Goal: Task Accomplishment & Management: Use online tool/utility

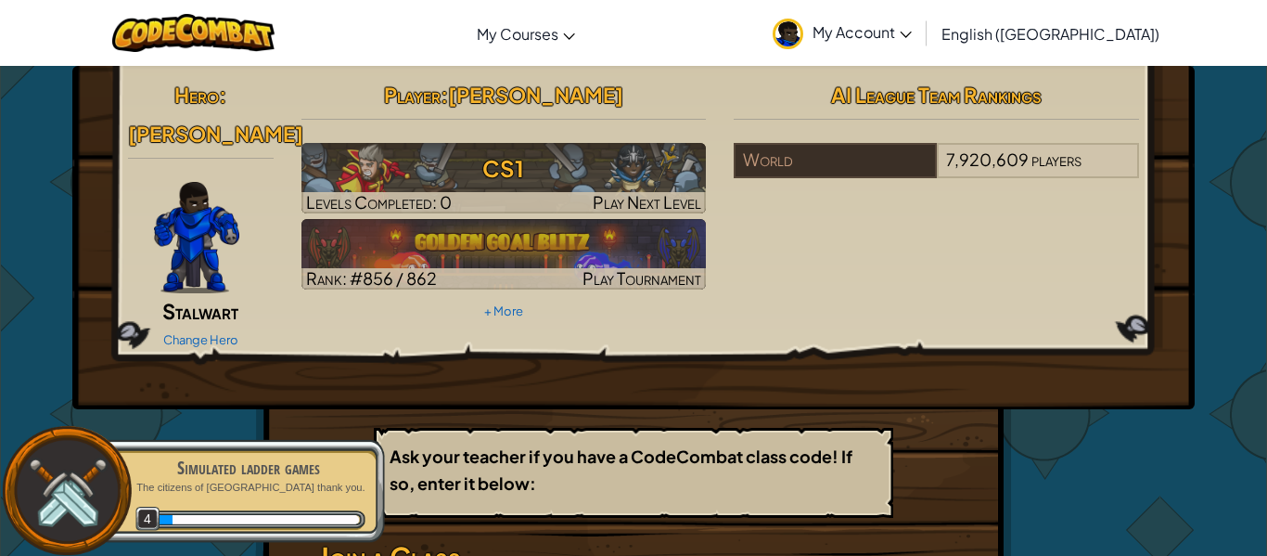
click at [270, 492] on p "The citizens of [GEOGRAPHIC_DATA] thank you." at bounding box center [249, 487] width 234 height 14
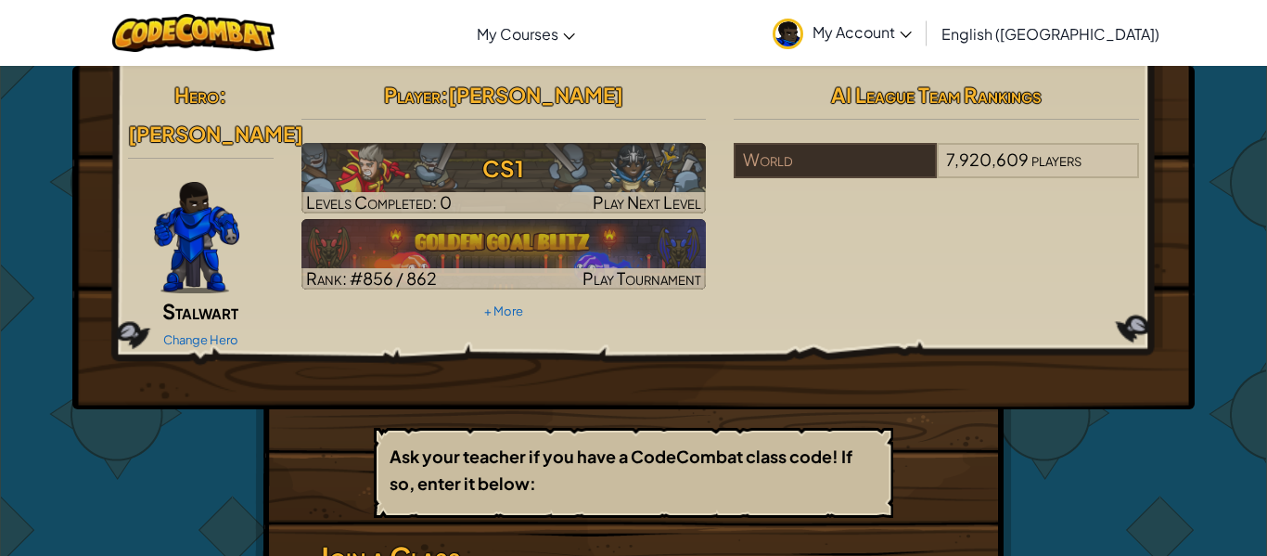
click at [927, 96] on span "AI League Team Rankings" at bounding box center [936, 95] width 211 height 26
click at [255, 121] on span "Gordon" at bounding box center [215, 134] width 175 height 26
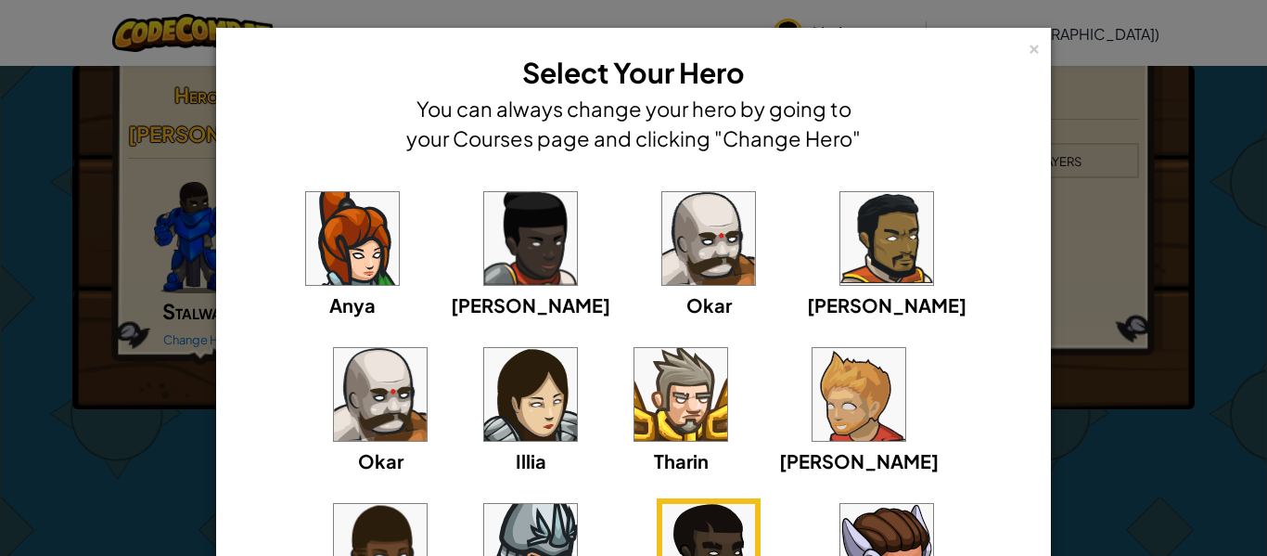
click at [662, 276] on img at bounding box center [708, 238] width 93 height 93
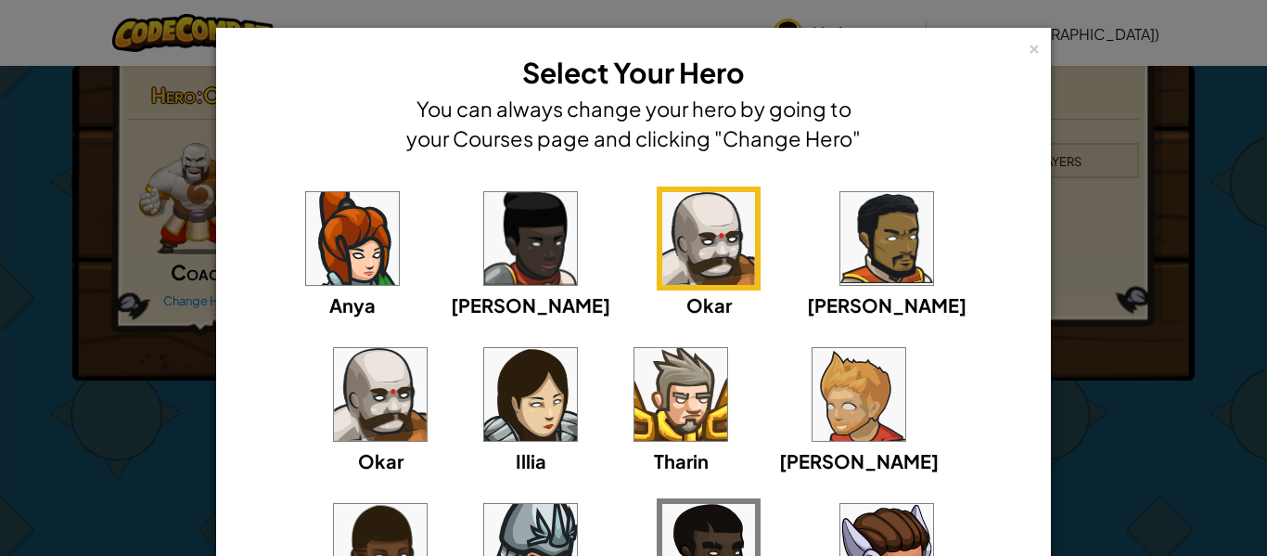
click at [427, 348] on img at bounding box center [380, 394] width 93 height 93
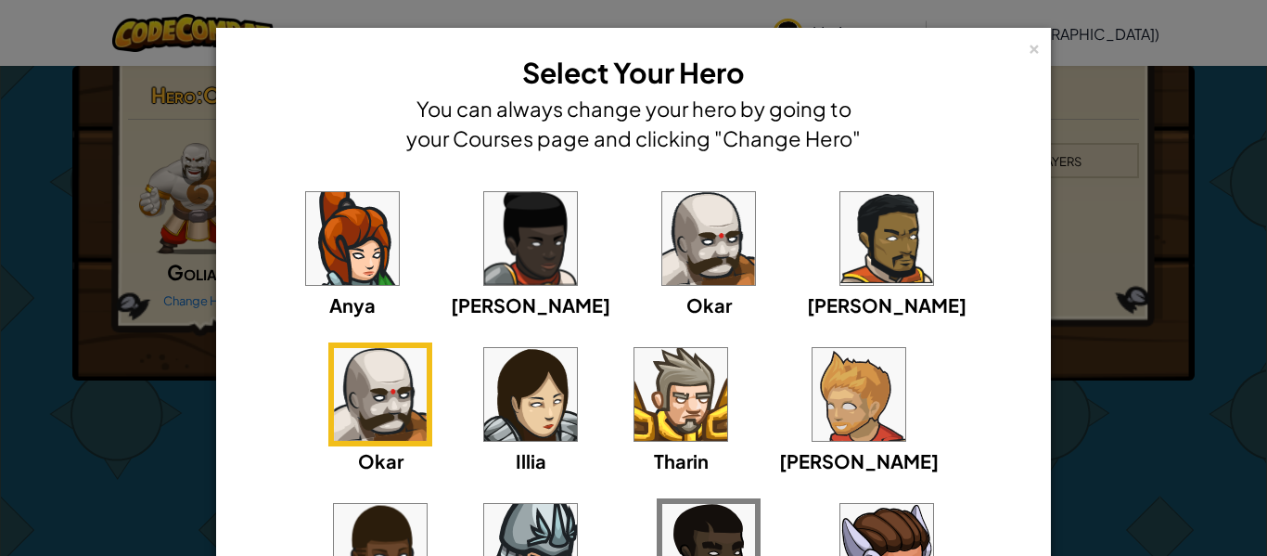
click at [812, 395] on img at bounding box center [858, 394] width 93 height 93
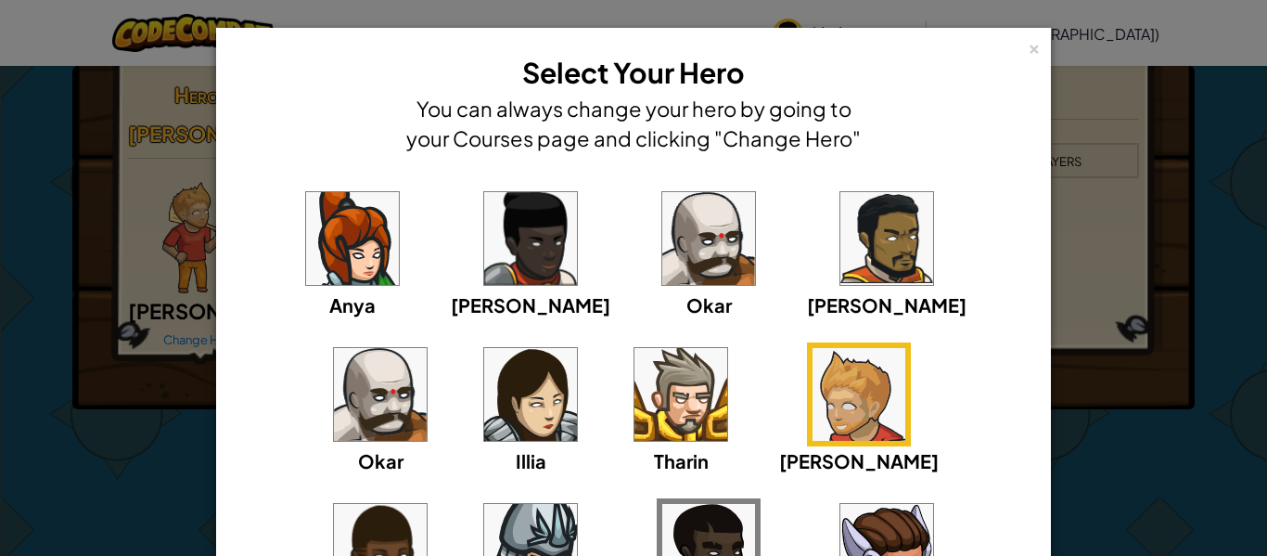
click at [427, 504] on img at bounding box center [380, 550] width 93 height 93
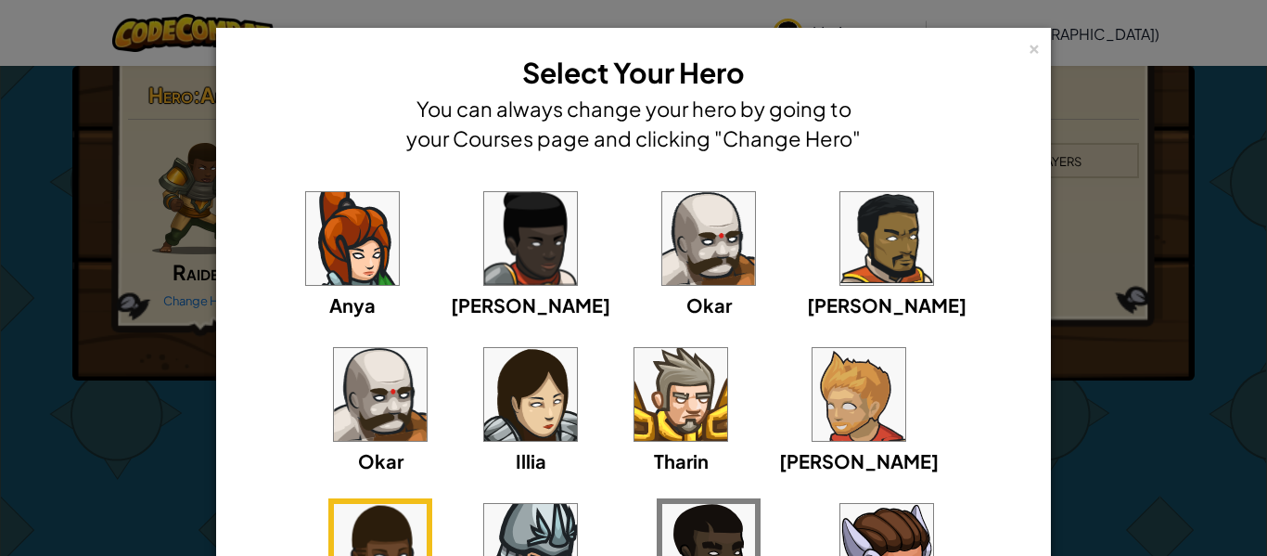
click at [577, 504] on img at bounding box center [530, 550] width 93 height 93
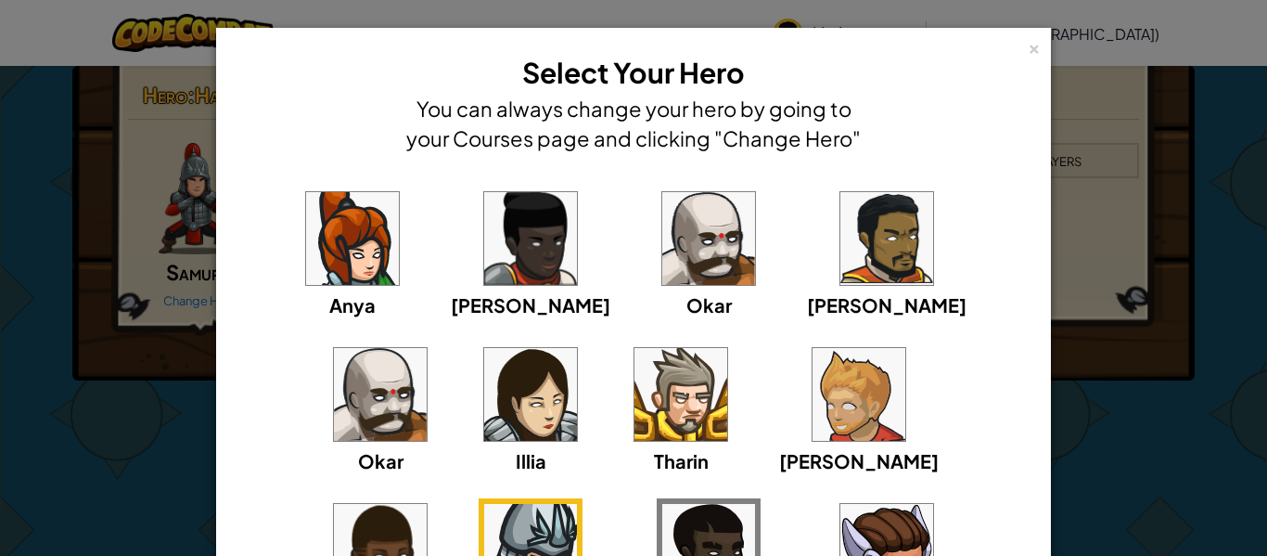
click at [634, 396] on img at bounding box center [680, 394] width 93 height 93
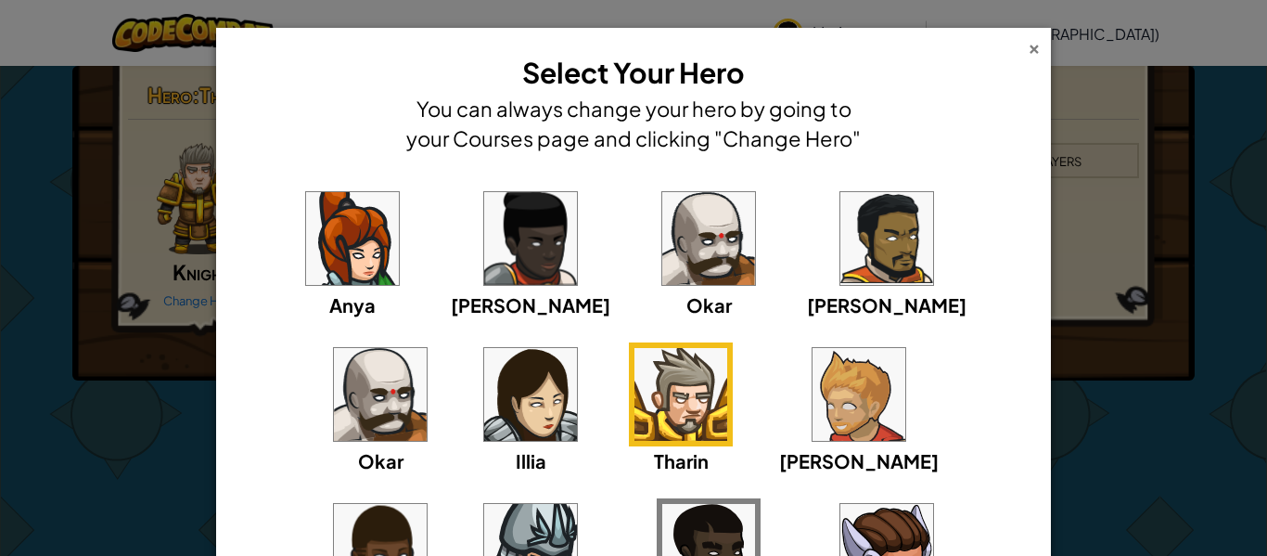
click at [1032, 51] on div "×" at bounding box center [1034, 45] width 13 height 19
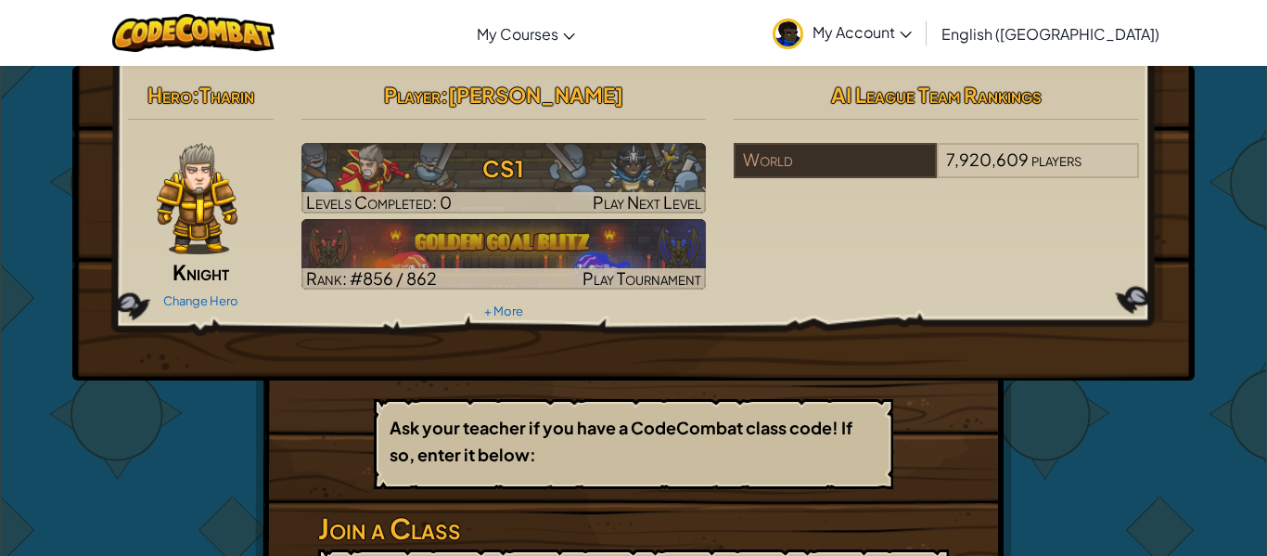
click at [234, 104] on span "Tharin" at bounding box center [226, 95] width 55 height 26
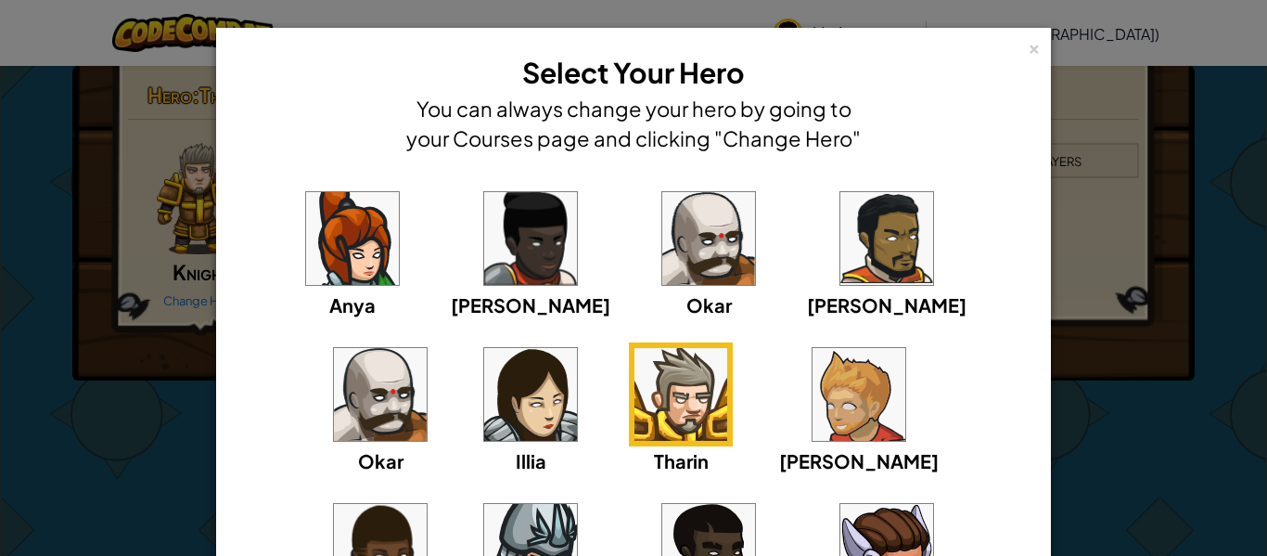
click at [662, 525] on img at bounding box center [708, 550] width 93 height 93
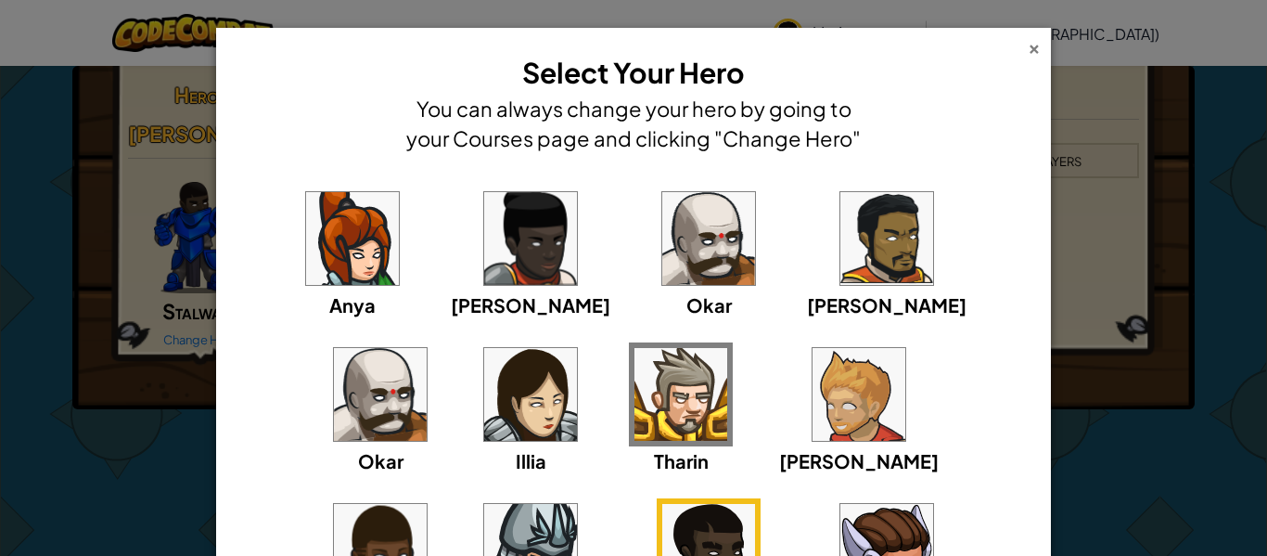
click at [1035, 45] on div "×" at bounding box center [1034, 45] width 13 height 19
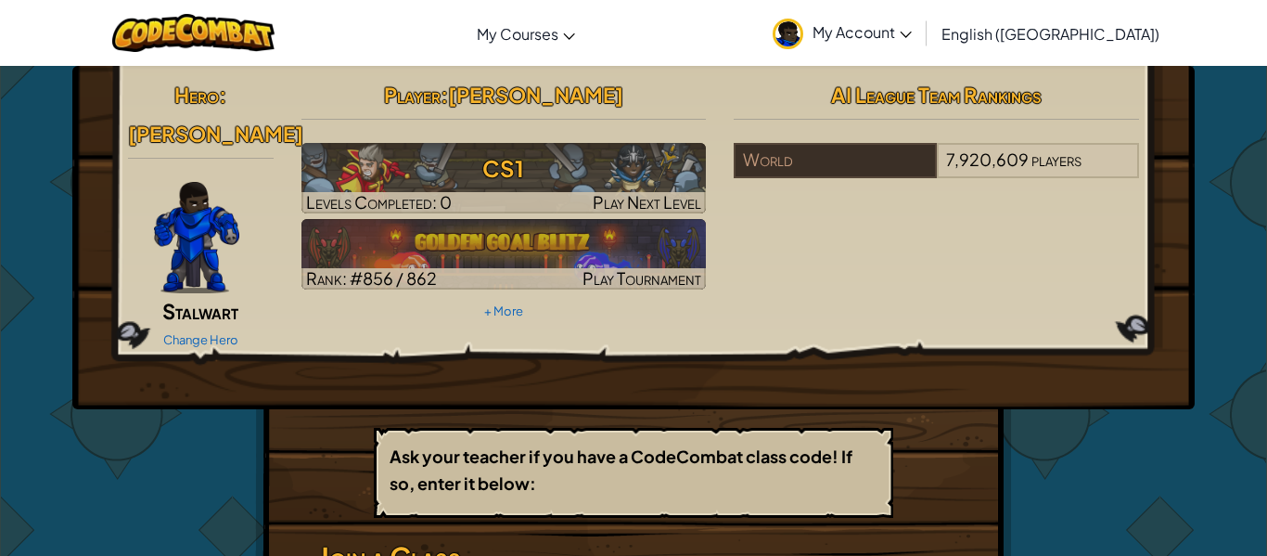
click at [214, 298] on span "Stalwart" at bounding box center [200, 311] width 76 height 26
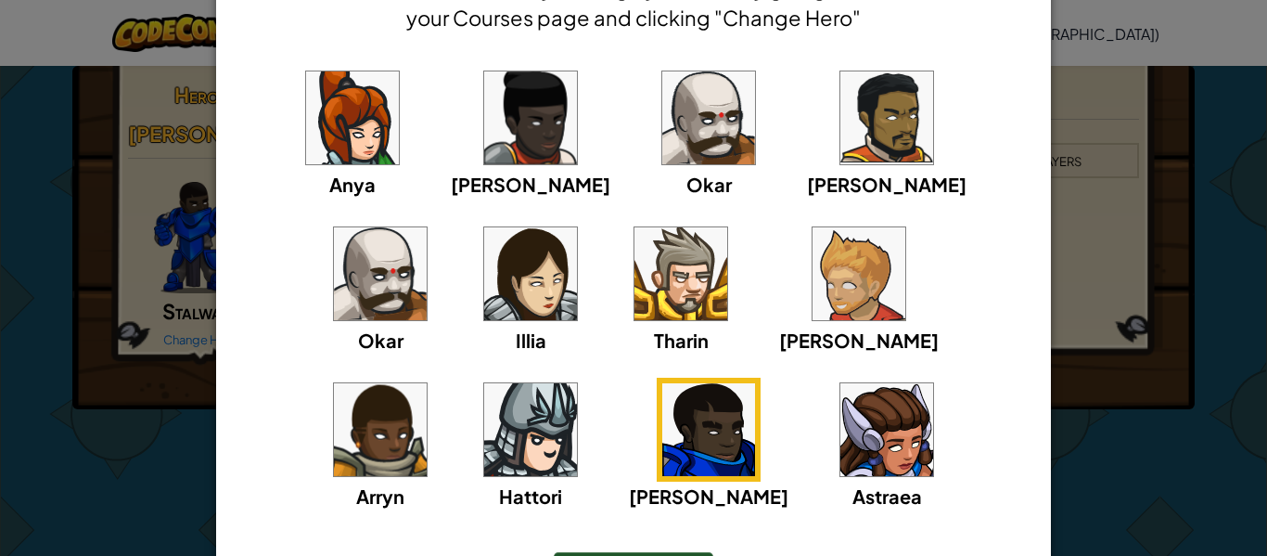
scroll to position [120, 0]
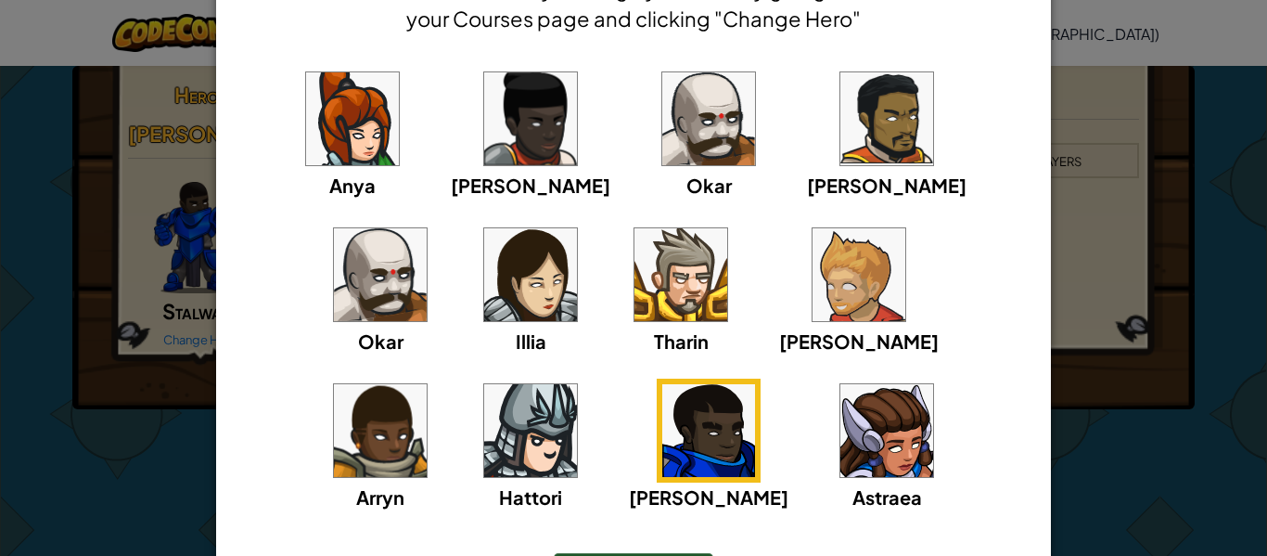
click at [812, 308] on img at bounding box center [858, 274] width 93 height 93
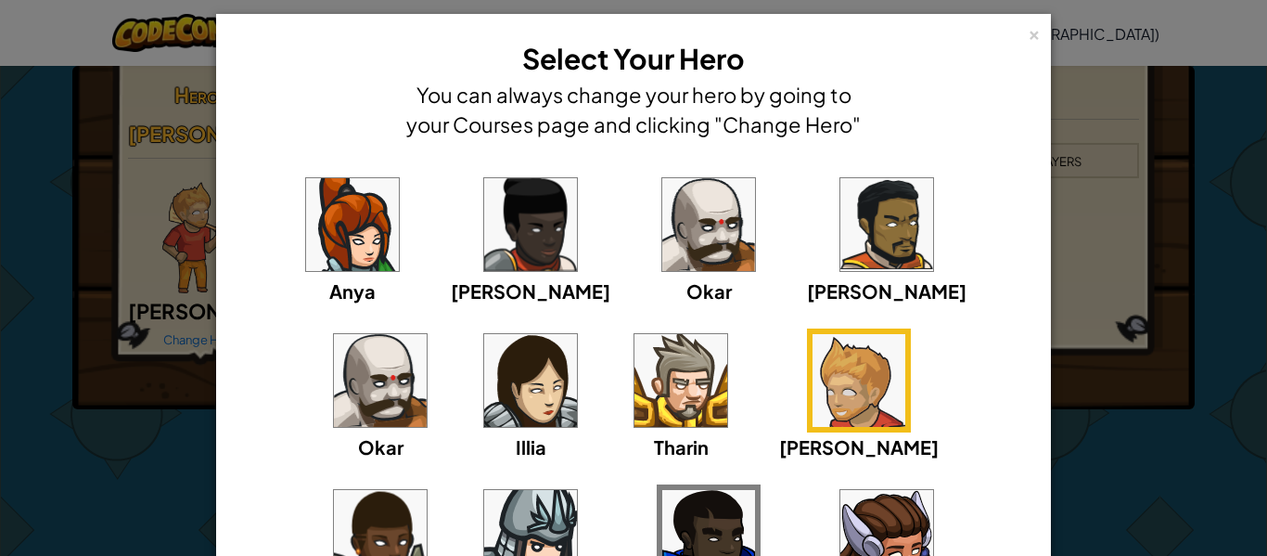
scroll to position [10, 0]
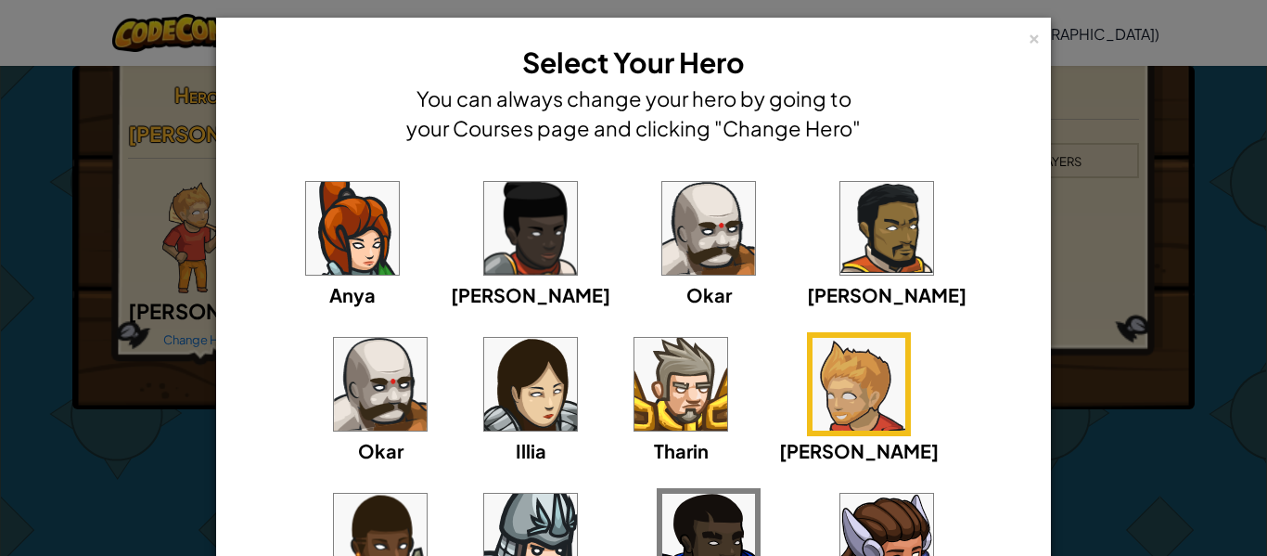
click at [662, 531] on img at bounding box center [708, 539] width 93 height 93
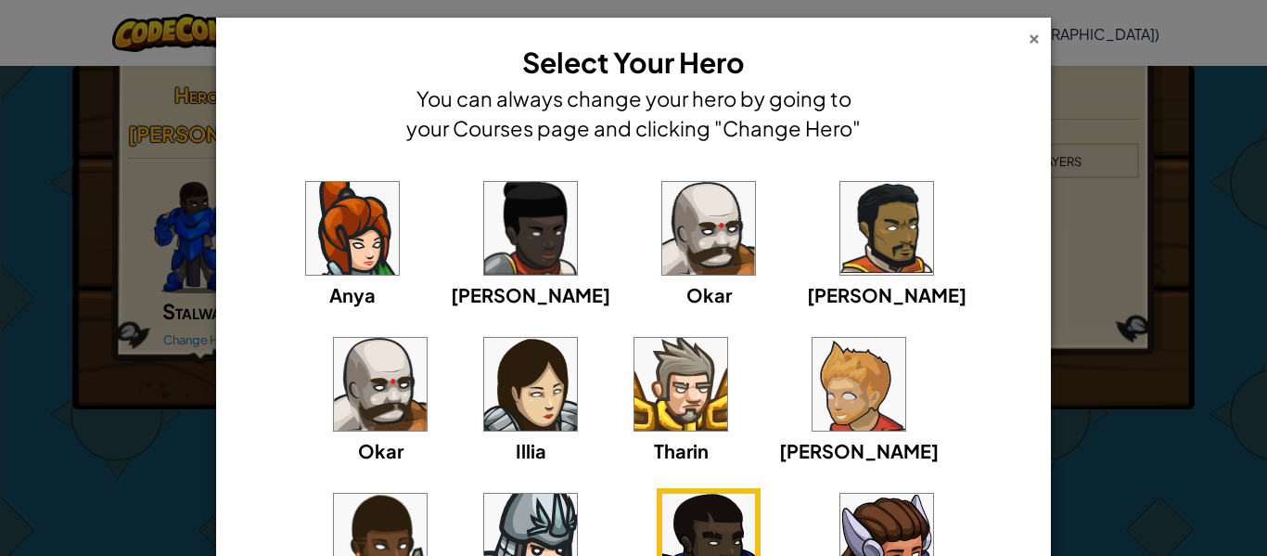
click at [1037, 34] on div "×" at bounding box center [1034, 35] width 13 height 19
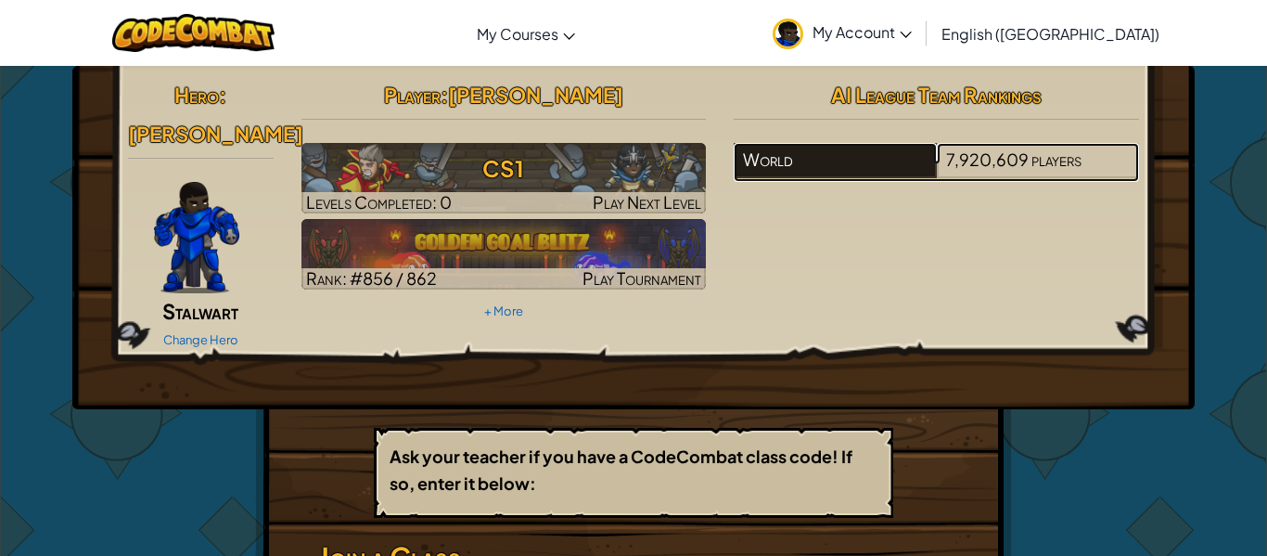
click at [787, 171] on div "World" at bounding box center [835, 160] width 202 height 35
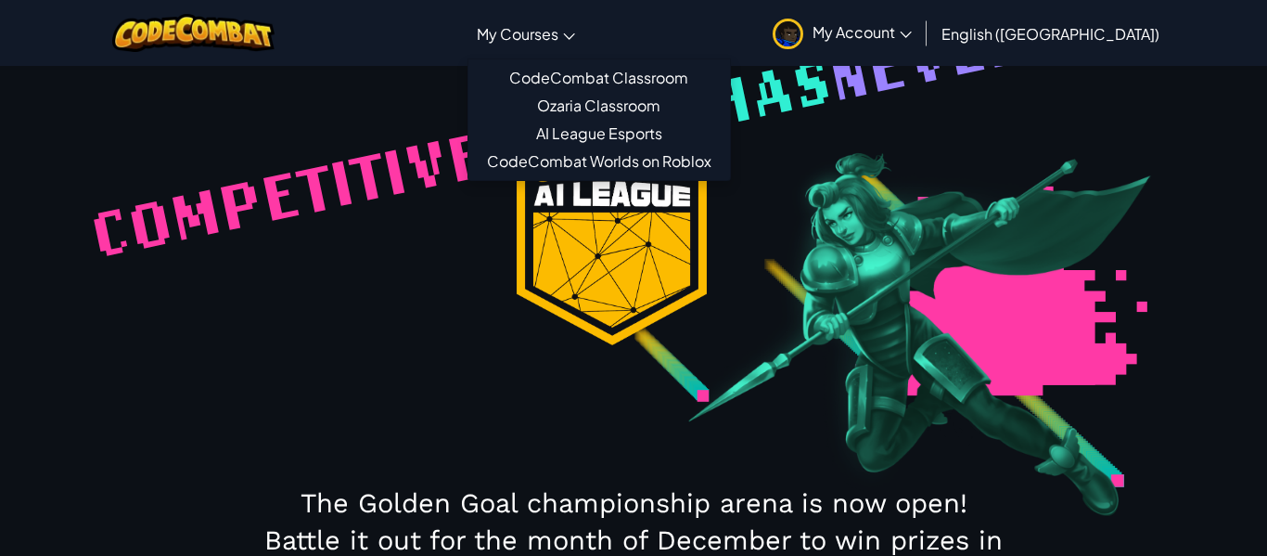
click at [569, 20] on link "My Courses" at bounding box center [525, 33] width 117 height 50
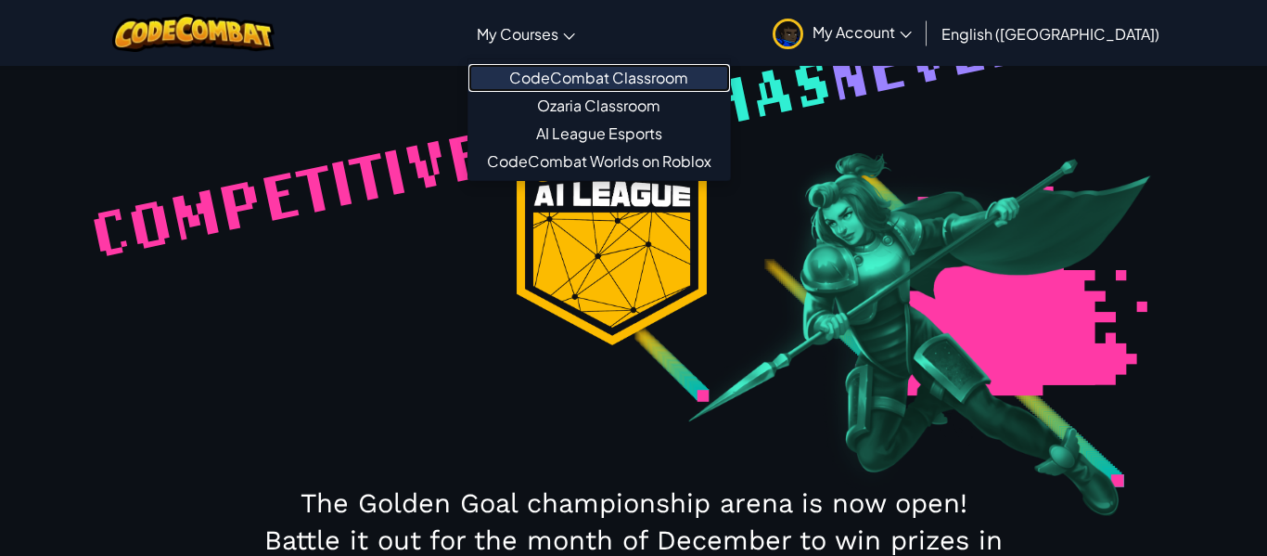
click at [613, 68] on link "CodeCombat Classroom" at bounding box center [599, 78] width 262 height 28
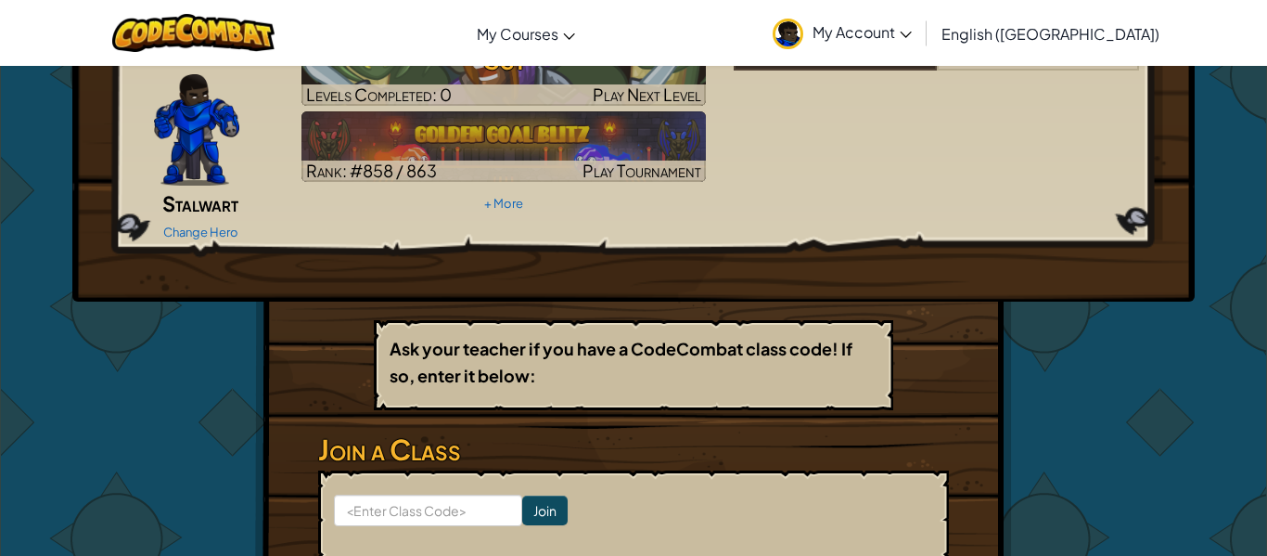
scroll to position [111, 0]
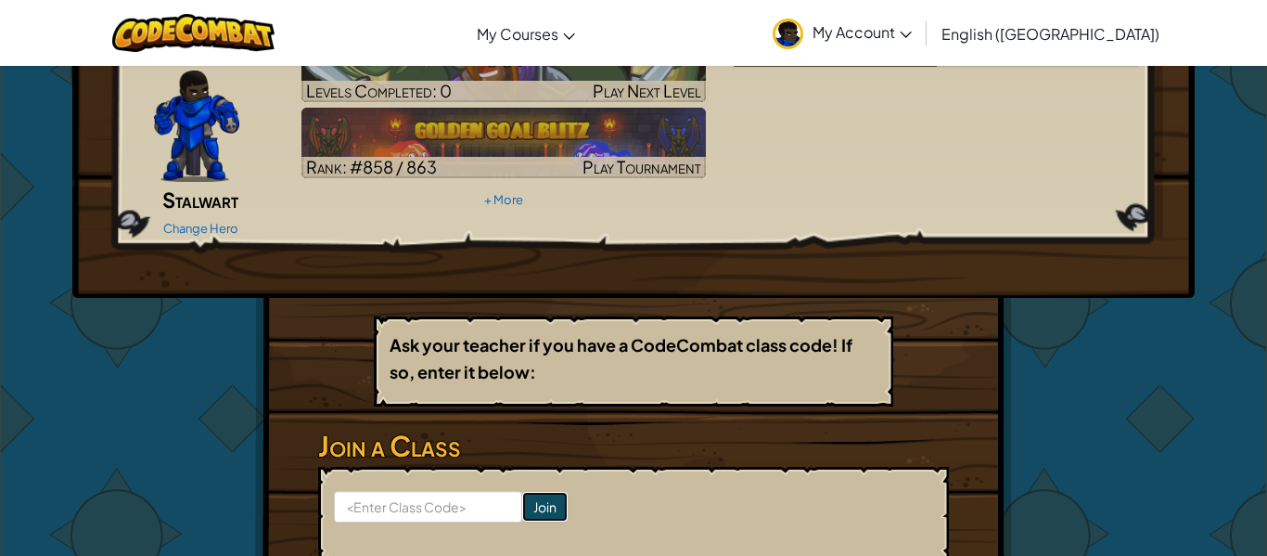
click at [556, 492] on input "Join" at bounding box center [544, 507] width 45 height 30
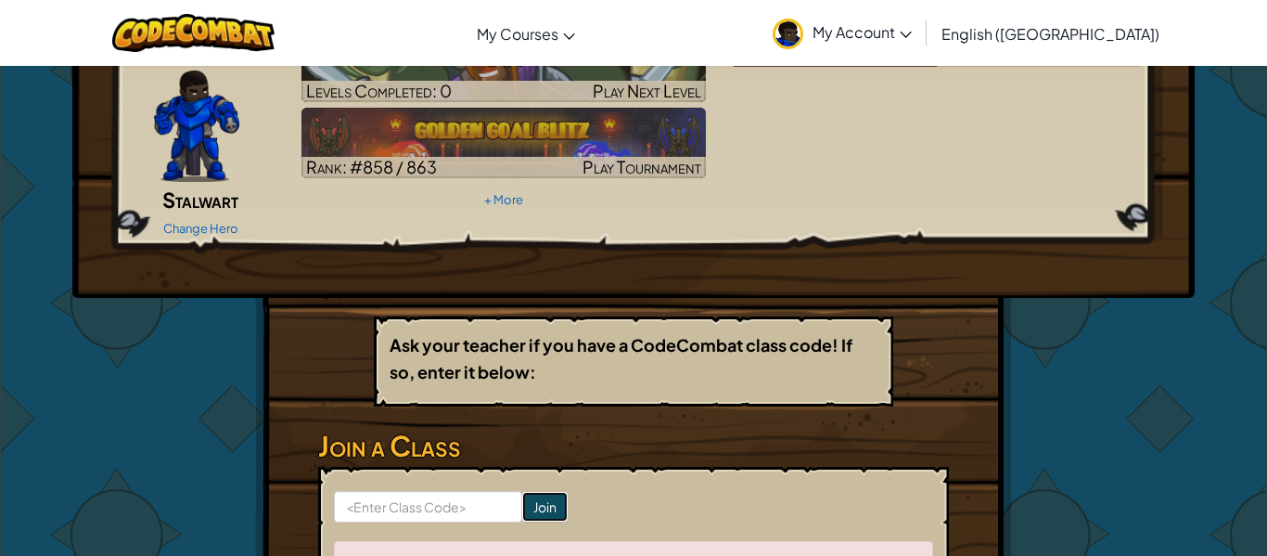
click at [556, 492] on input "Join" at bounding box center [544, 507] width 45 height 30
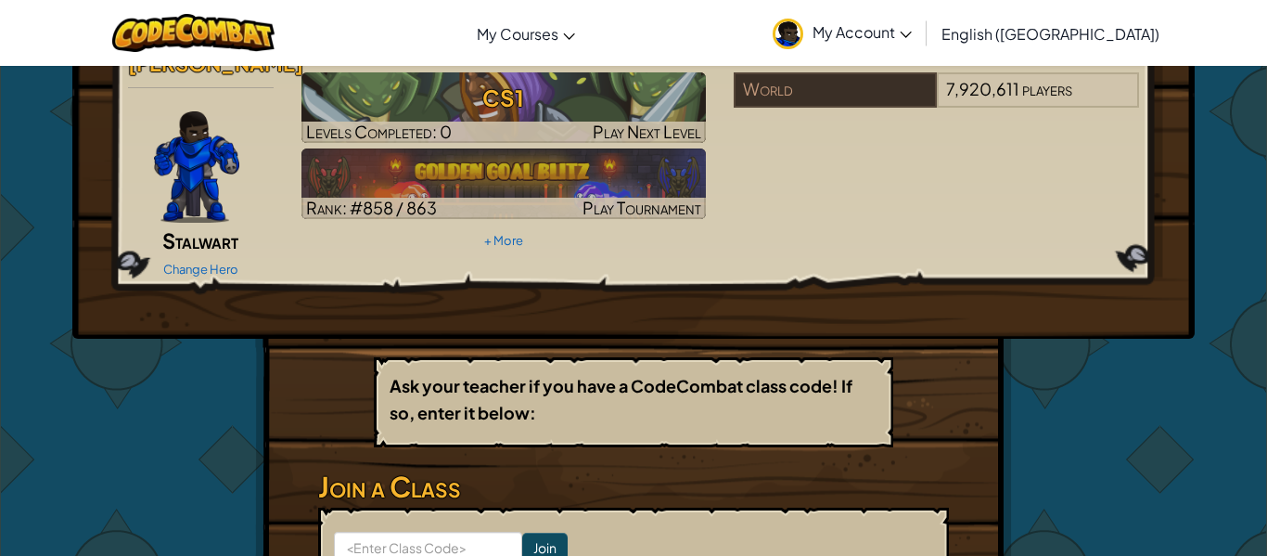
scroll to position [0, 0]
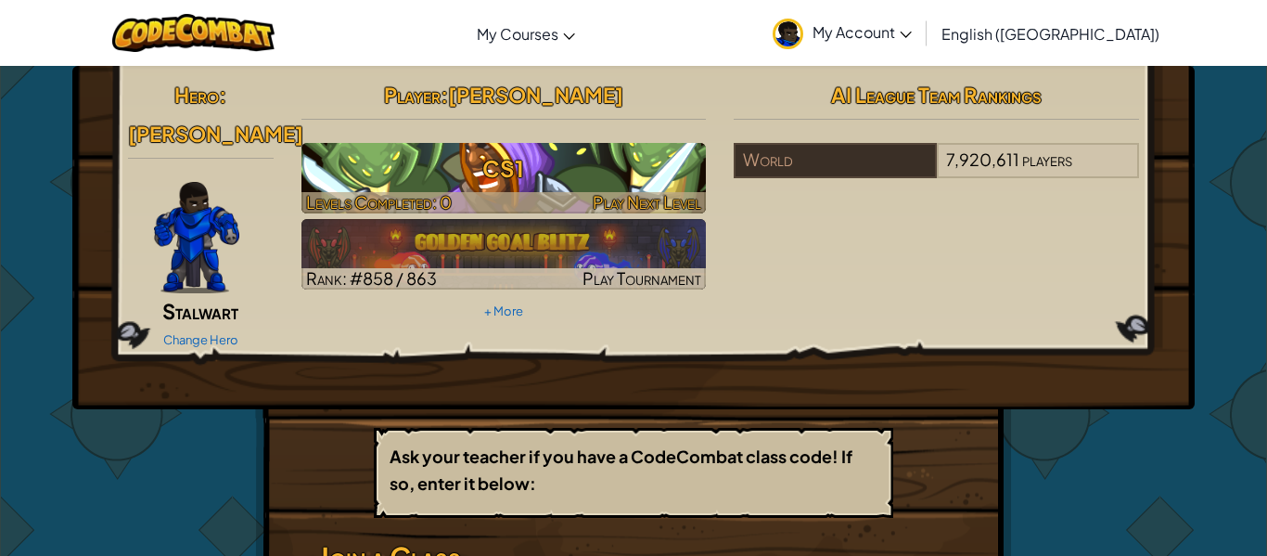
click at [450, 165] on h3 "CS1" at bounding box center [503, 168] width 405 height 42
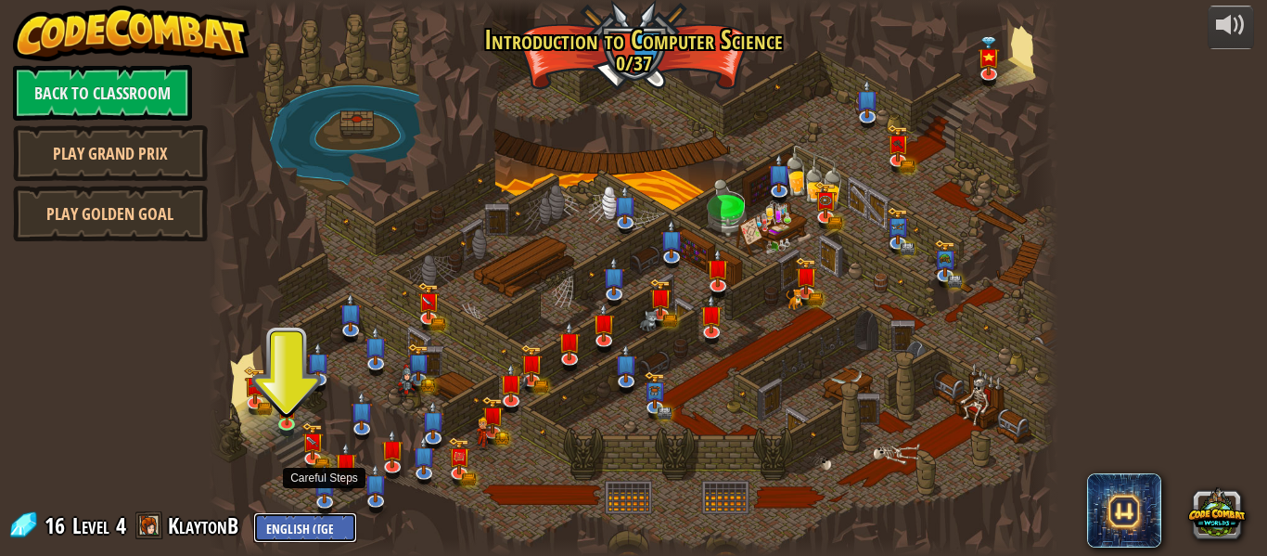
click at [323, 515] on select "English (US) English (UK) 简体中文 繁體中文 русский español (ES) español (América Latin…" at bounding box center [305, 527] width 104 height 31
click at [323, 520] on select "English (US) English (UK) 简体中文 繁體中文 русский español (ES) español (América Latin…" at bounding box center [305, 527] width 104 height 31
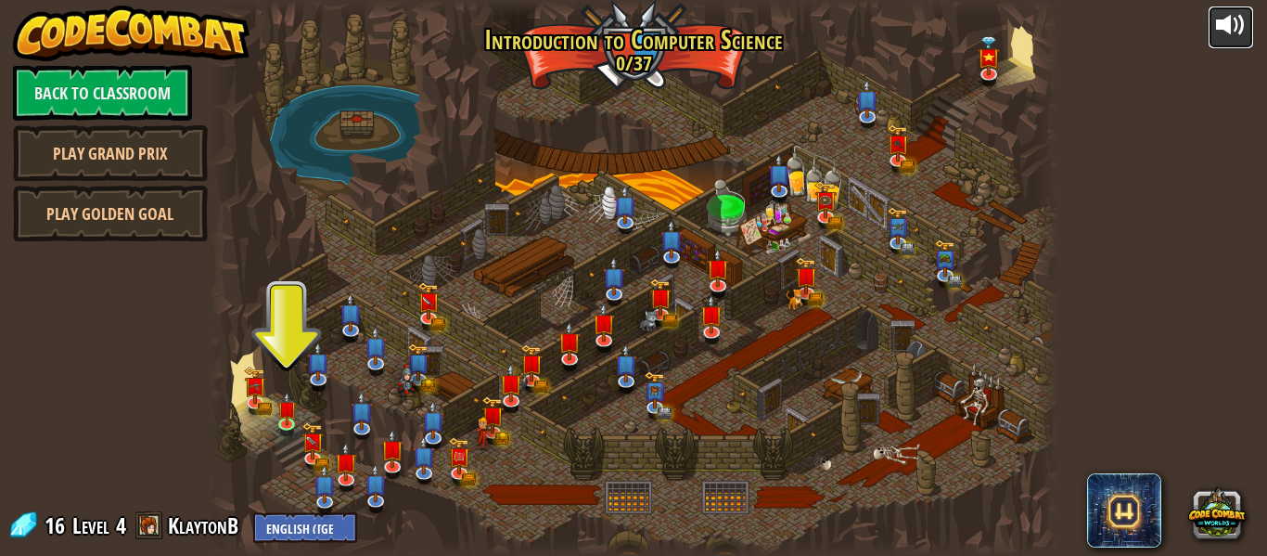
click at [1238, 33] on div at bounding box center [1231, 25] width 30 height 30
click at [1238, 35] on div at bounding box center [1231, 25] width 30 height 30
click at [648, 58] on div at bounding box center [634, 278] width 850 height 556
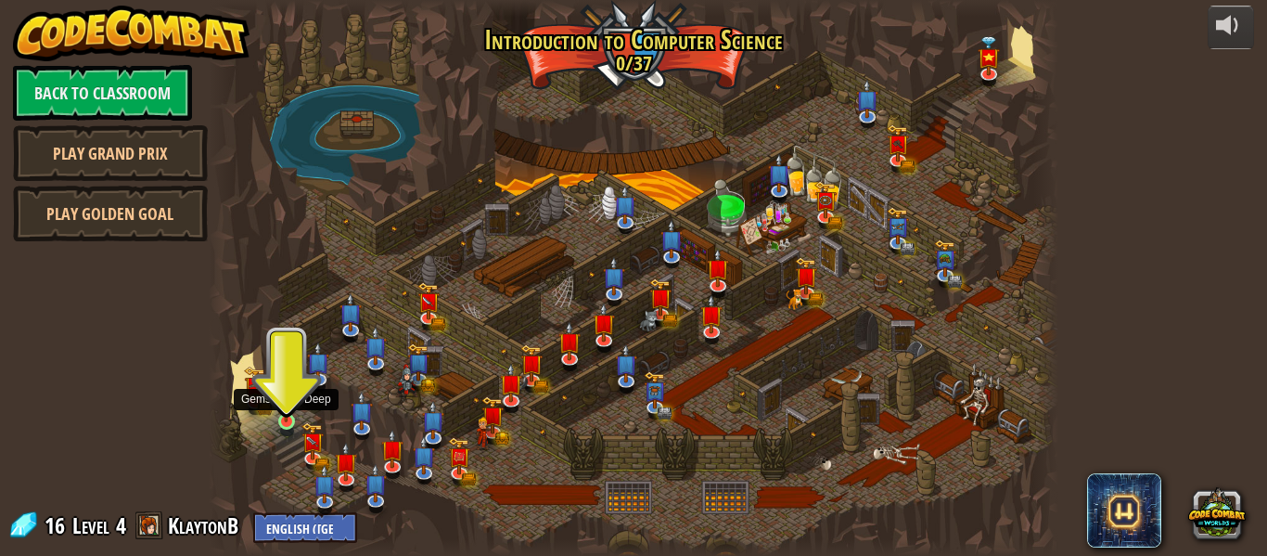
click at [292, 421] on img at bounding box center [285, 399] width 19 height 45
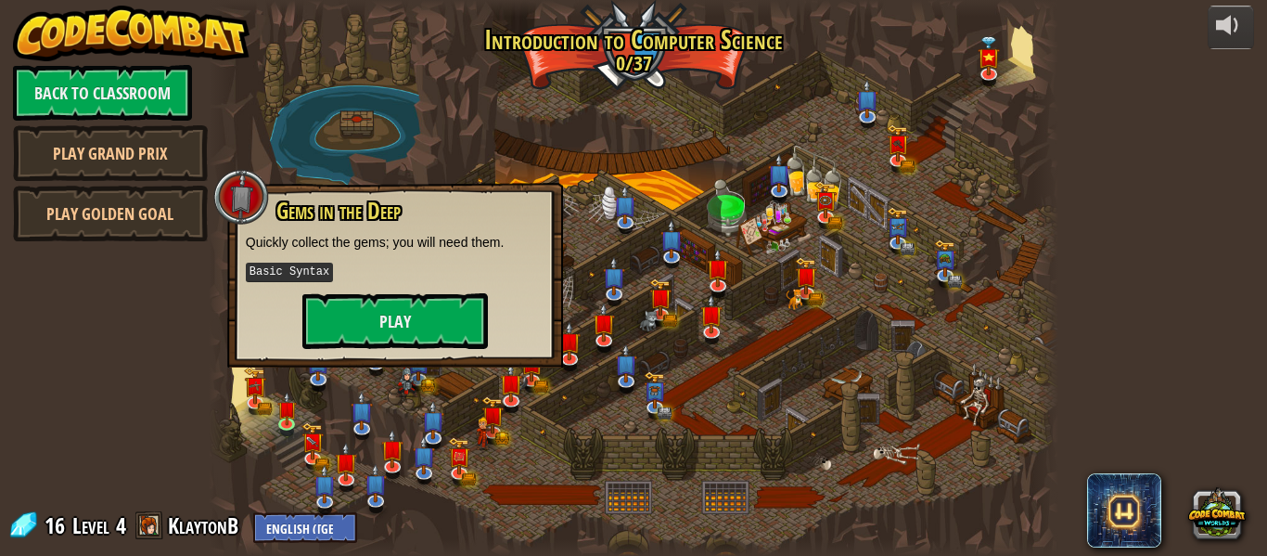
click at [292, 263] on kbd "Basic Syntax" at bounding box center [289, 271] width 87 height 19
click at [339, 305] on button "Play" at bounding box center [394, 321] width 185 height 56
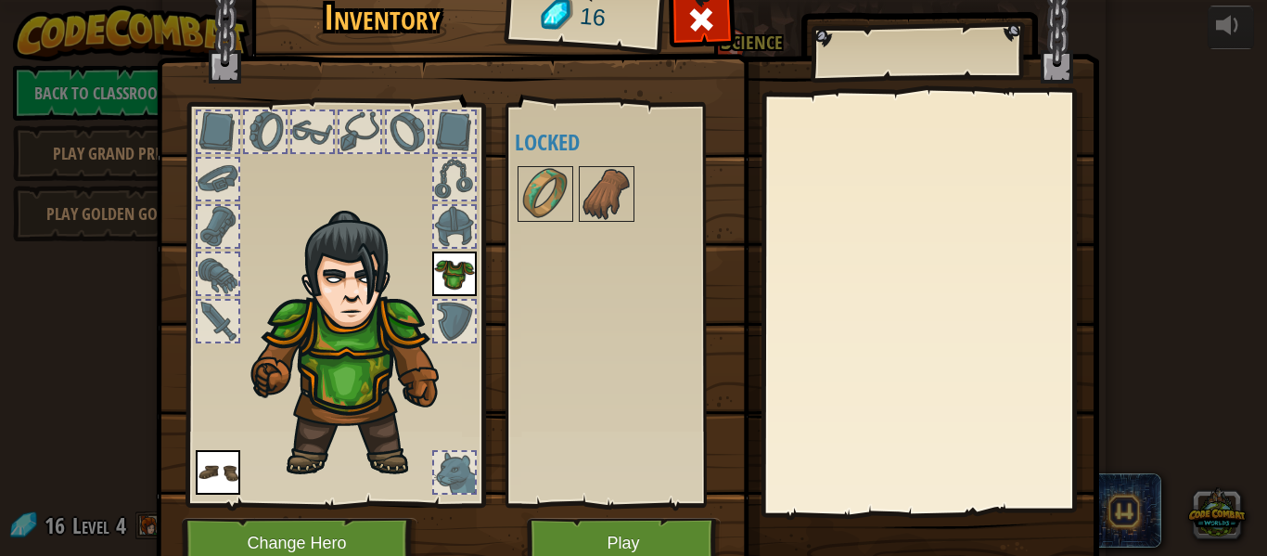
click at [515, 450] on div "Available Equip Equip (double-click to equip) Locked" at bounding box center [624, 304] width 219 height 387
click at [642, 531] on button "Play" at bounding box center [624, 543] width 194 height 51
